Goal: Use online tool/utility: Use online tool/utility

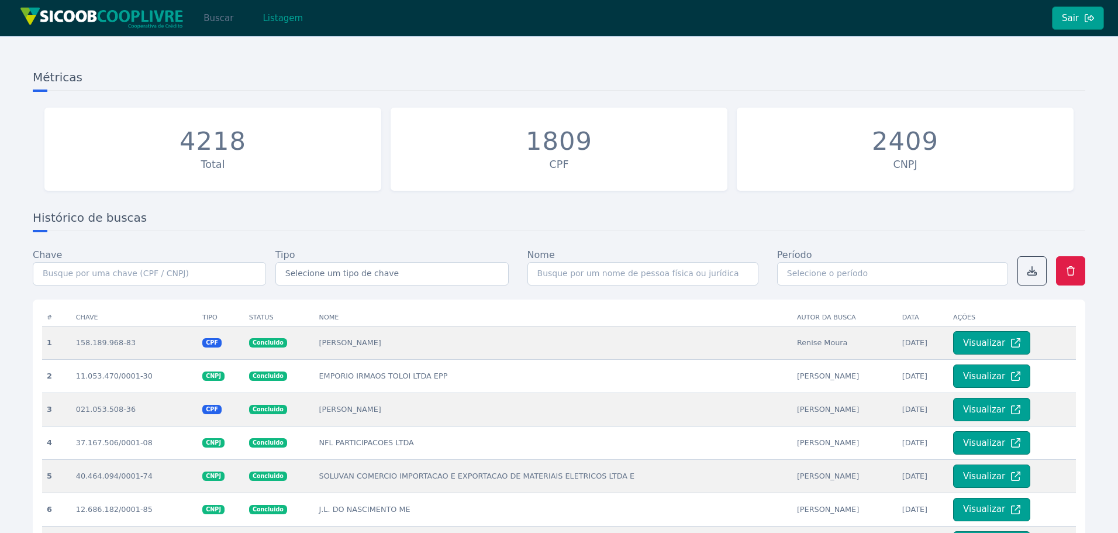
click at [220, 14] on button "Buscar" at bounding box center [219, 17] width 50 height 23
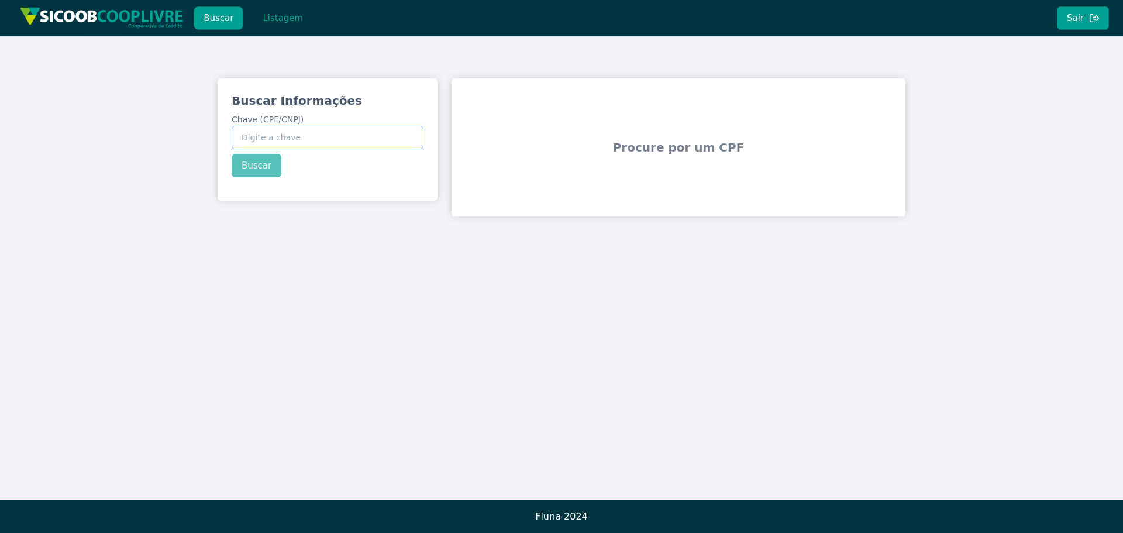
click at [340, 135] on input "Chave (CPF/CNPJ)" at bounding box center [328, 137] width 192 height 23
paste input "10.506.744/0001-36"
click at [270, 175] on button "Buscar" at bounding box center [257, 165] width 50 height 23
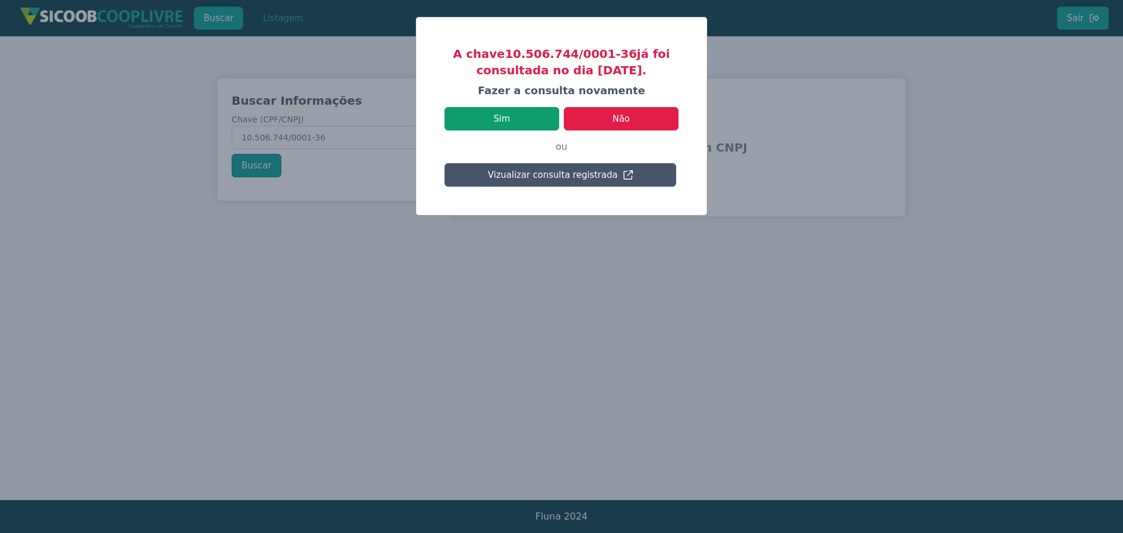
click at [514, 118] on button "Sim" at bounding box center [501, 118] width 115 height 23
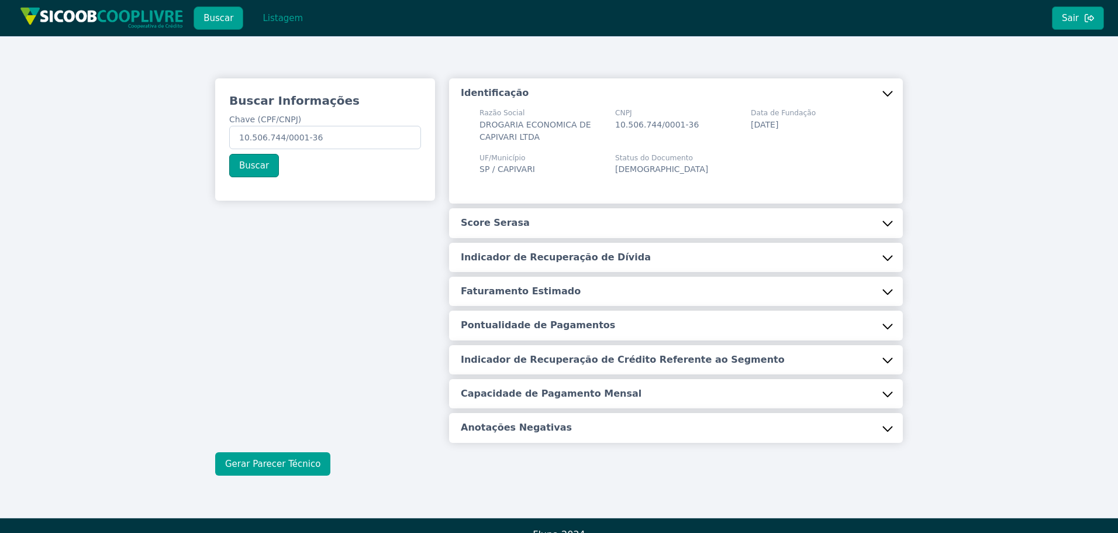
click at [287, 455] on button "Gerar Parecer Técnico" at bounding box center [272, 463] width 115 height 23
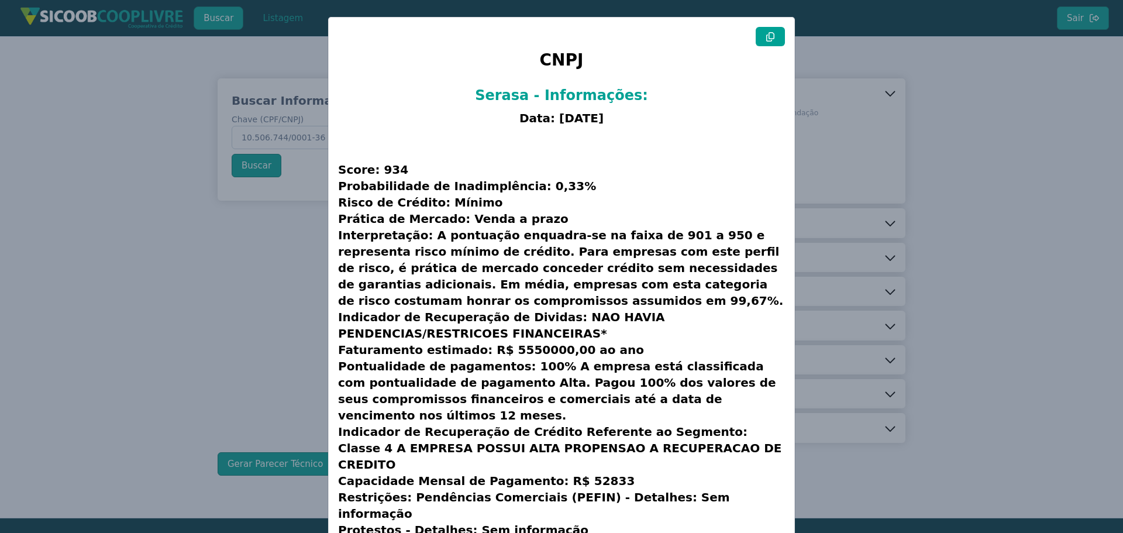
click at [779, 37] on button at bounding box center [770, 36] width 29 height 19
click at [207, 292] on modal-container "CNPJ Serasa - Informações: Data: [DATE] Score: 934 Probabilidade de Inadimplênc…" at bounding box center [561, 266] width 1123 height 533
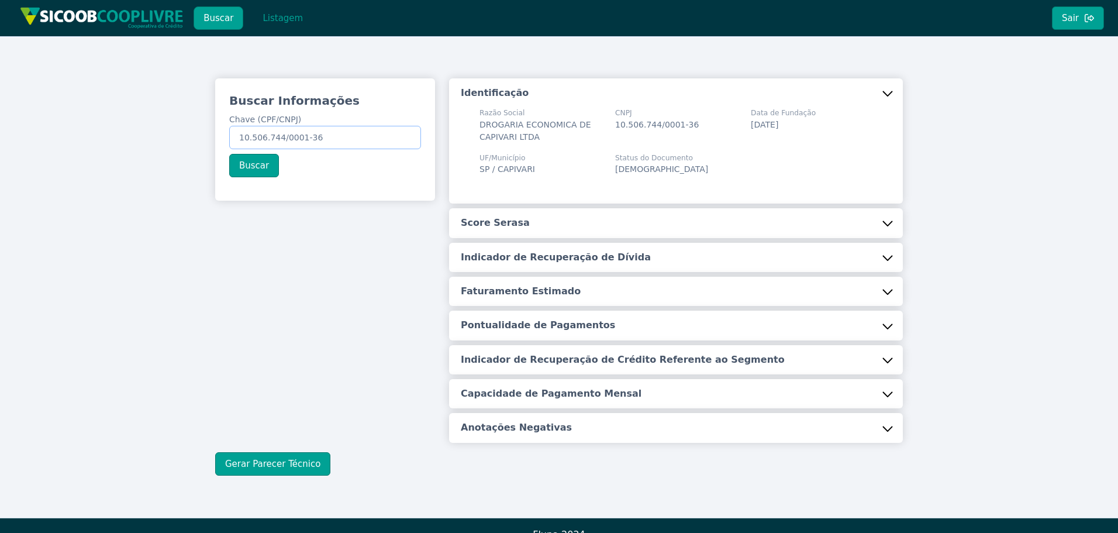
click at [312, 132] on input "10.506.744/0001-36" at bounding box center [325, 137] width 192 height 23
paste input "377.659.598-1"
type input "377.659.598-16"
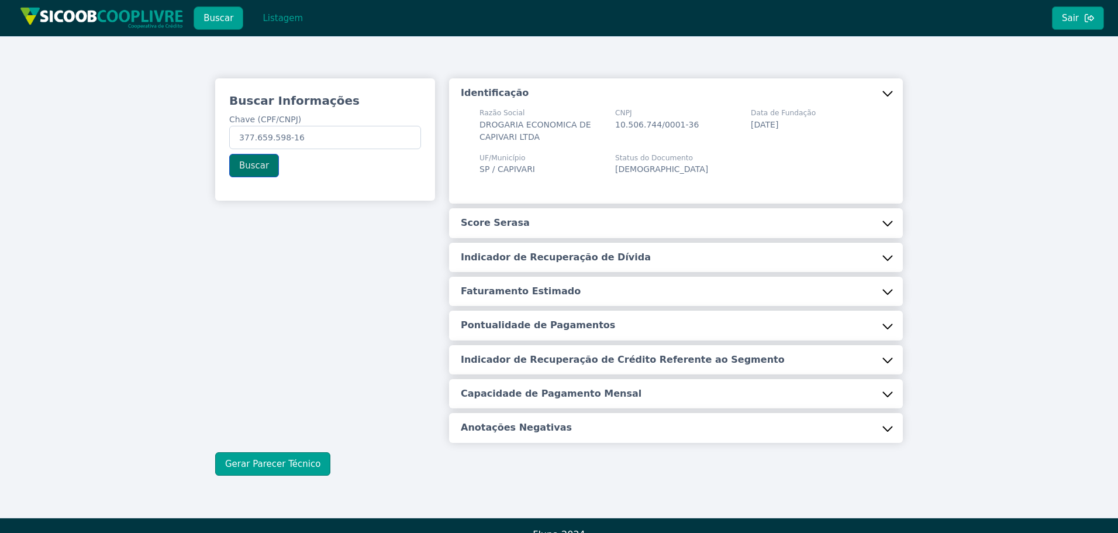
click at [257, 173] on button "Buscar" at bounding box center [254, 165] width 50 height 23
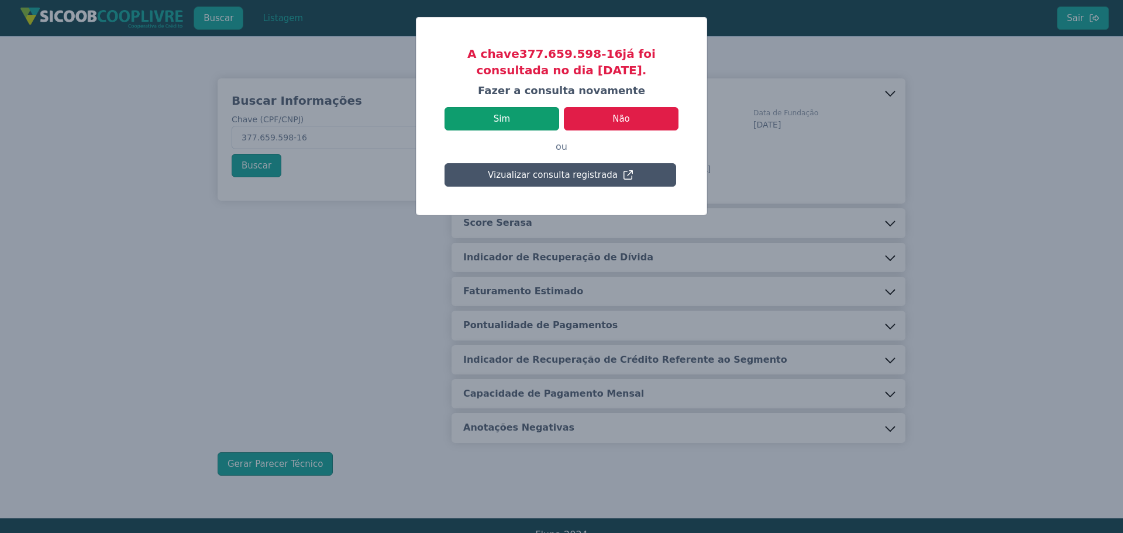
click at [519, 119] on button "Sim" at bounding box center [501, 118] width 115 height 23
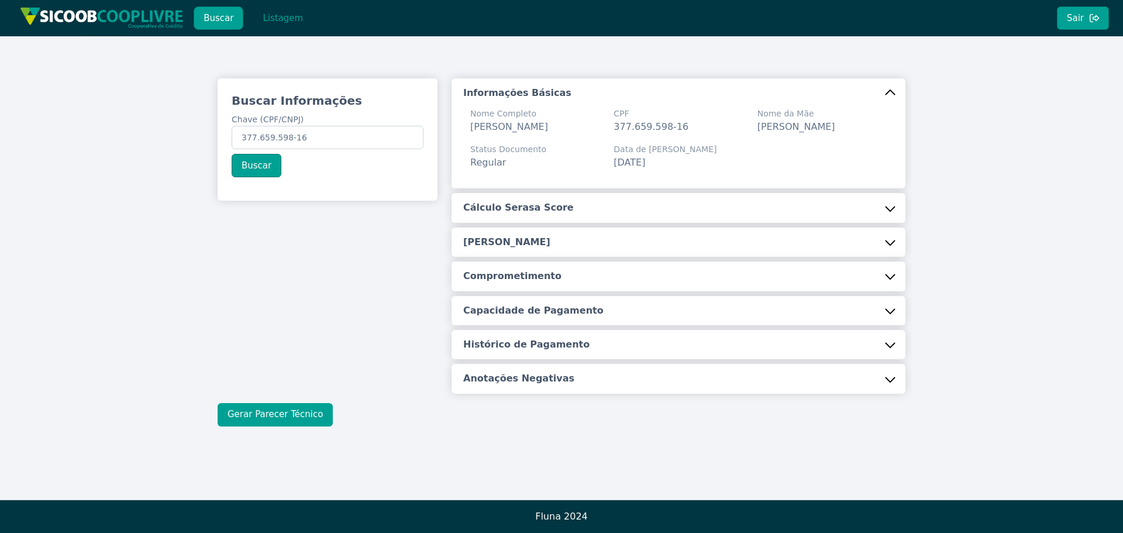
click at [296, 426] on button "Gerar Parecer Técnico" at bounding box center [275, 414] width 115 height 23
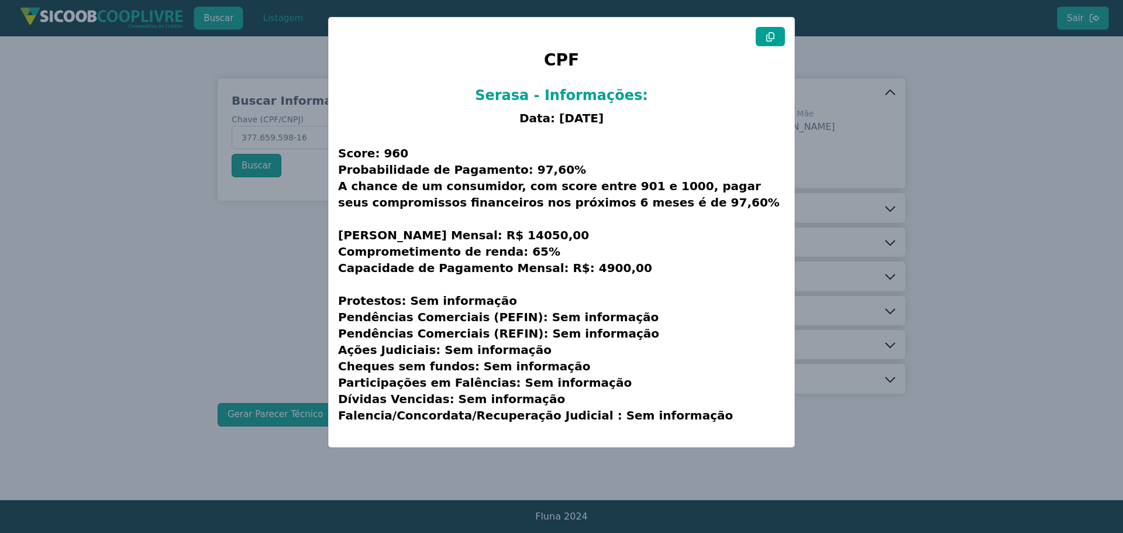
click at [771, 40] on icon at bounding box center [770, 36] width 8 height 9
